Goal: Task Accomplishment & Management: Use online tool/utility

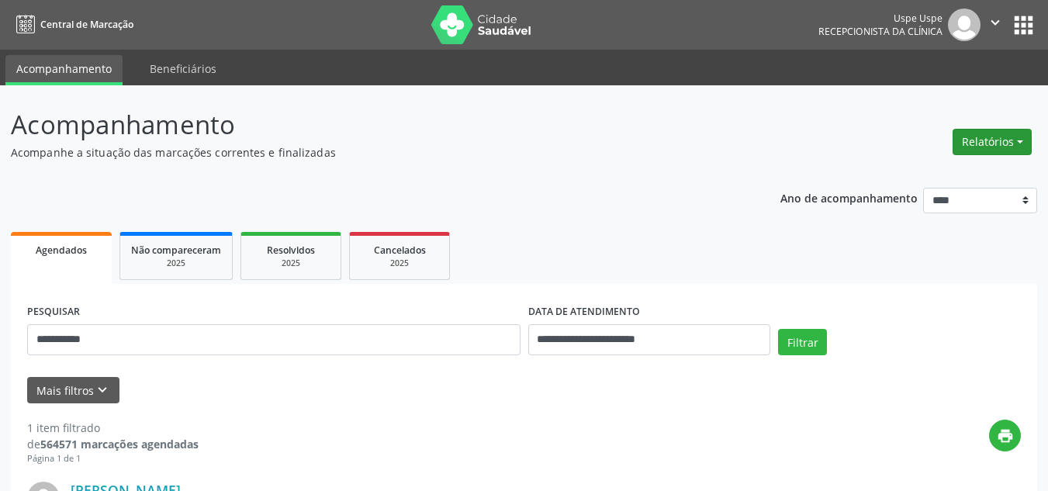
click at [985, 144] on button "Relatórios" at bounding box center [992, 142] width 79 height 26
click at [930, 177] on link "Agendamentos" at bounding box center [947, 175] width 167 height 22
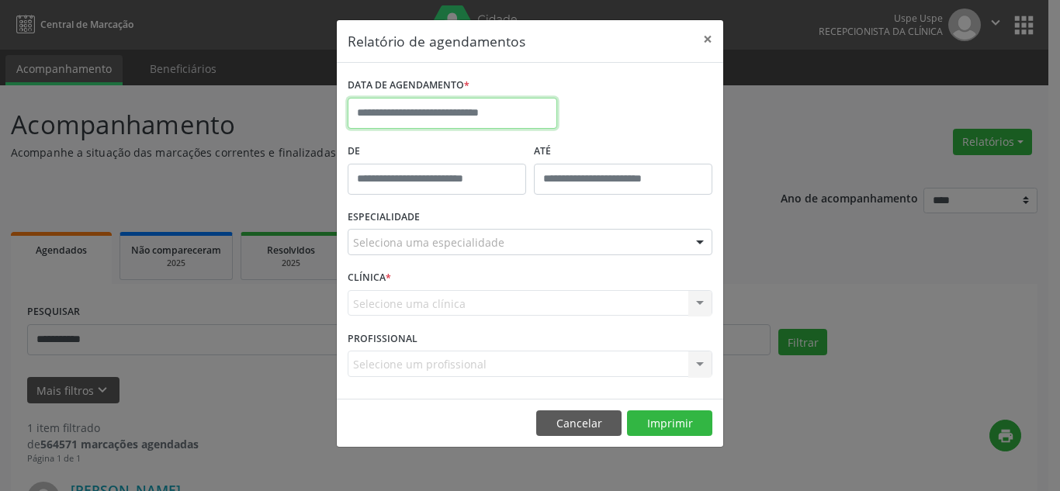
click at [477, 115] on input "text" at bounding box center [453, 113] width 210 height 31
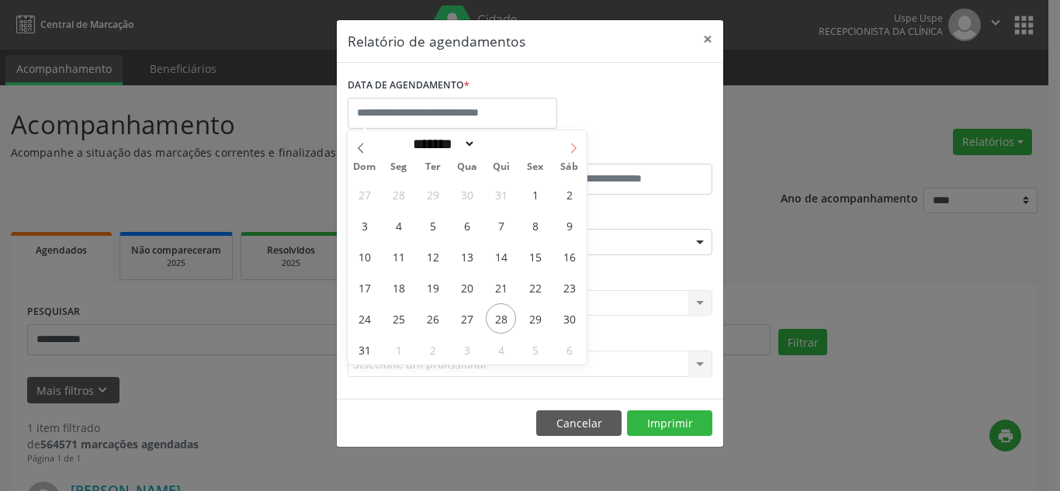
click at [573, 150] on icon at bounding box center [573, 148] width 11 height 11
select select "*"
click at [497, 194] on span "4" at bounding box center [501, 194] width 30 height 30
type input "**********"
click at [497, 194] on span "4" at bounding box center [501, 194] width 30 height 30
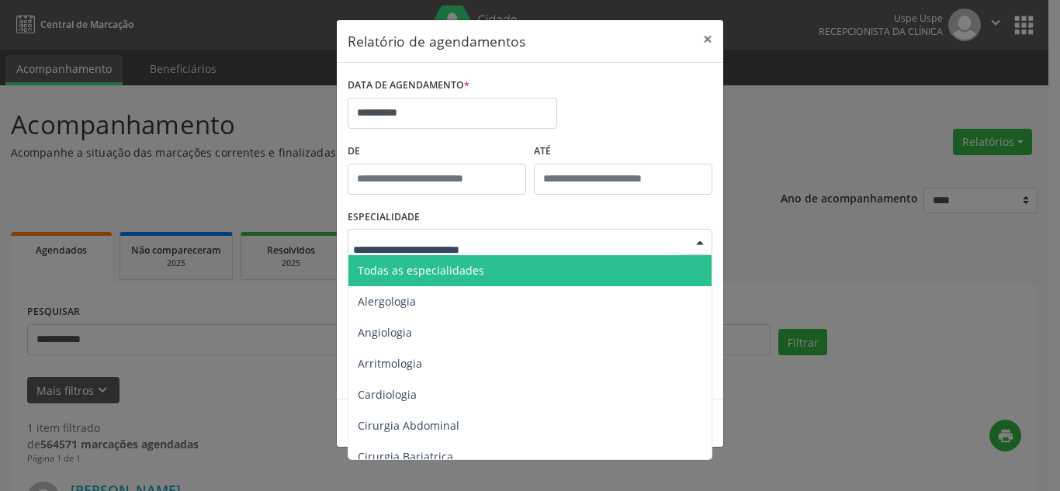
click at [466, 274] on span "Todas as especialidades" at bounding box center [421, 270] width 126 height 15
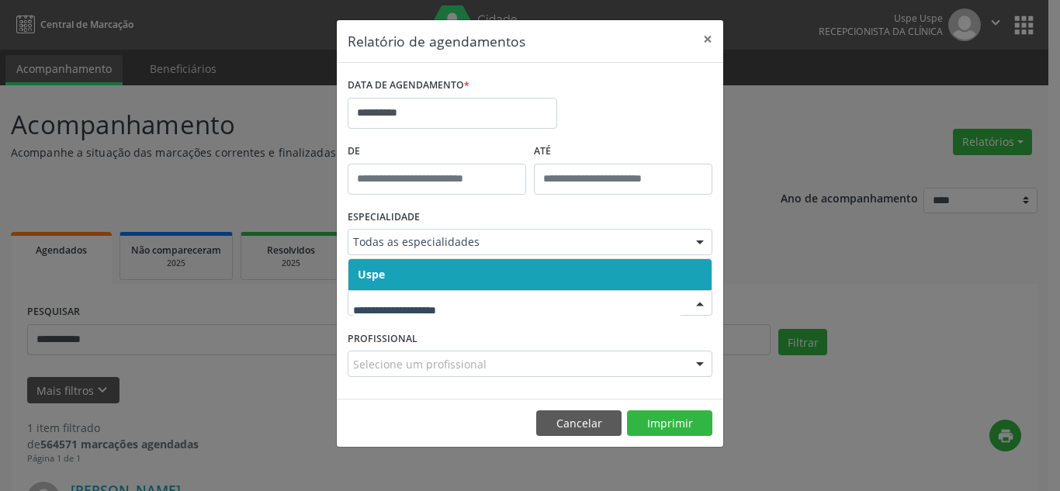
click at [456, 278] on span "Uspe" at bounding box center [529, 274] width 363 height 31
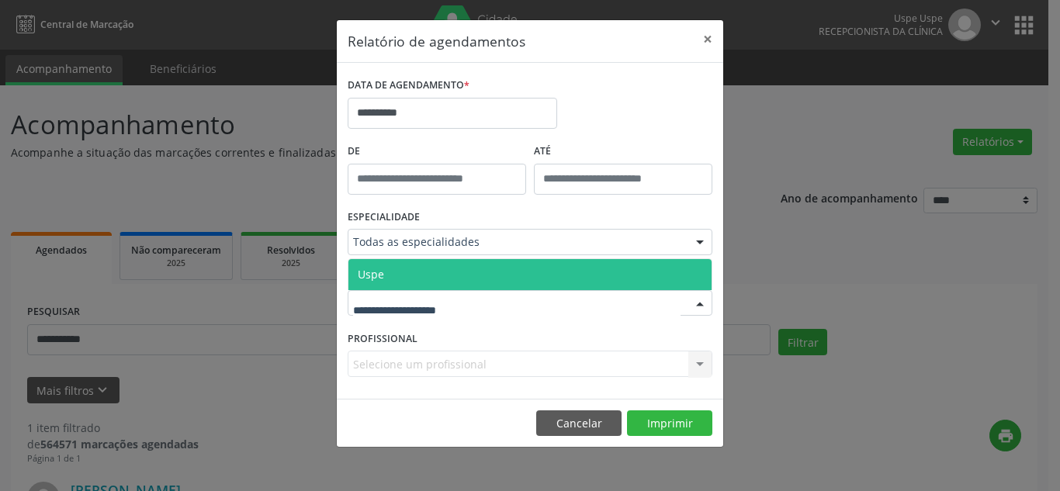
click at [441, 268] on span "Uspe" at bounding box center [529, 274] width 363 height 31
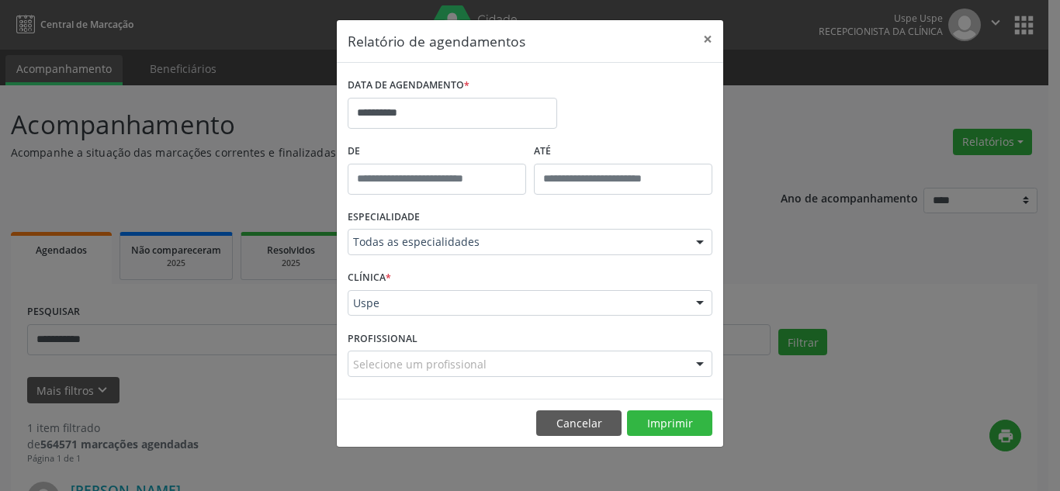
click at [656, 365] on div "Selecione um profissional" at bounding box center [530, 364] width 365 height 26
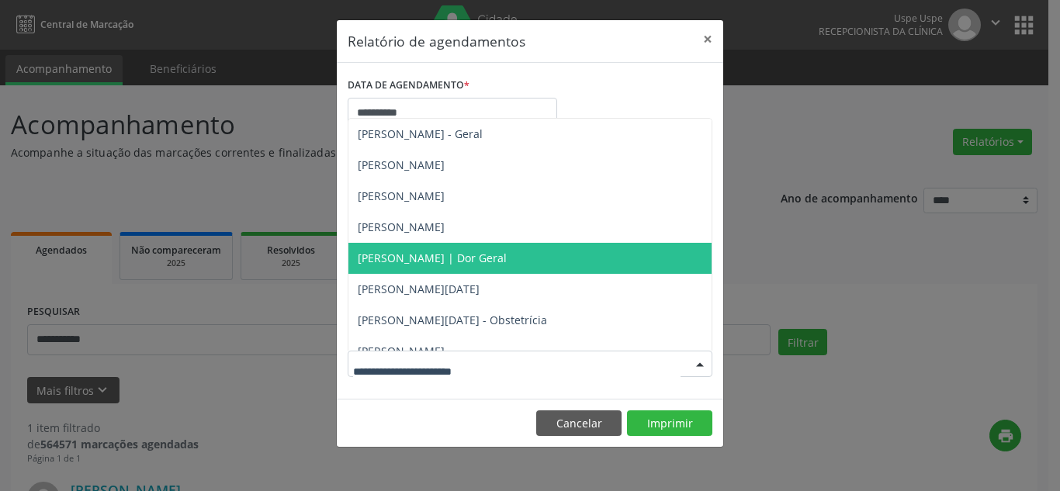
scroll to position [233, 0]
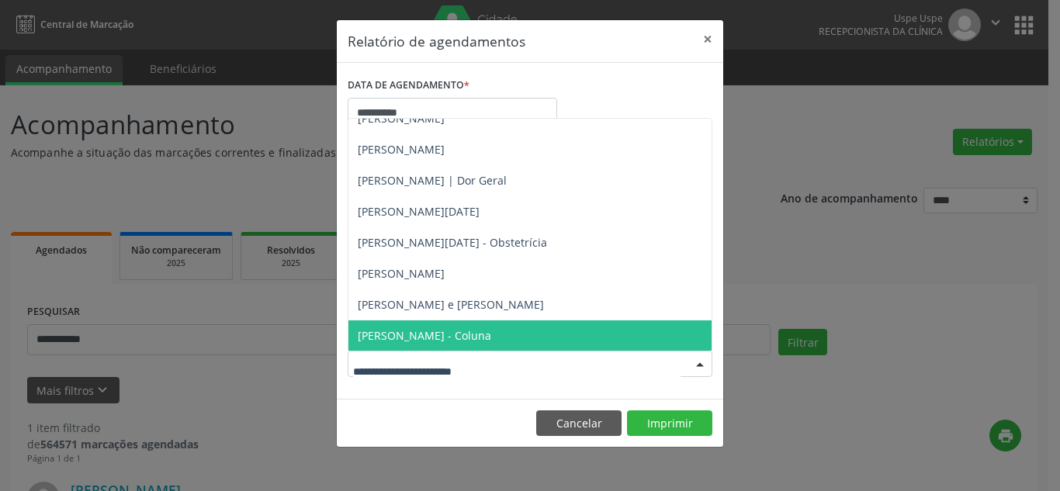
click at [473, 332] on span "[PERSON_NAME] - Coluna" at bounding box center [424, 335] width 133 height 15
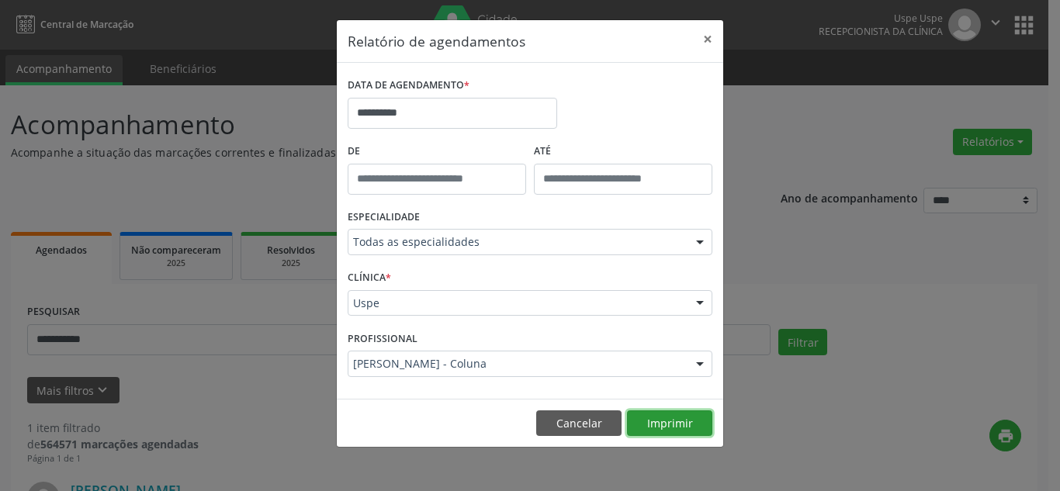
click at [674, 425] on button "Imprimir" at bounding box center [669, 423] width 85 height 26
